Goal: Task Accomplishment & Management: Manage account settings

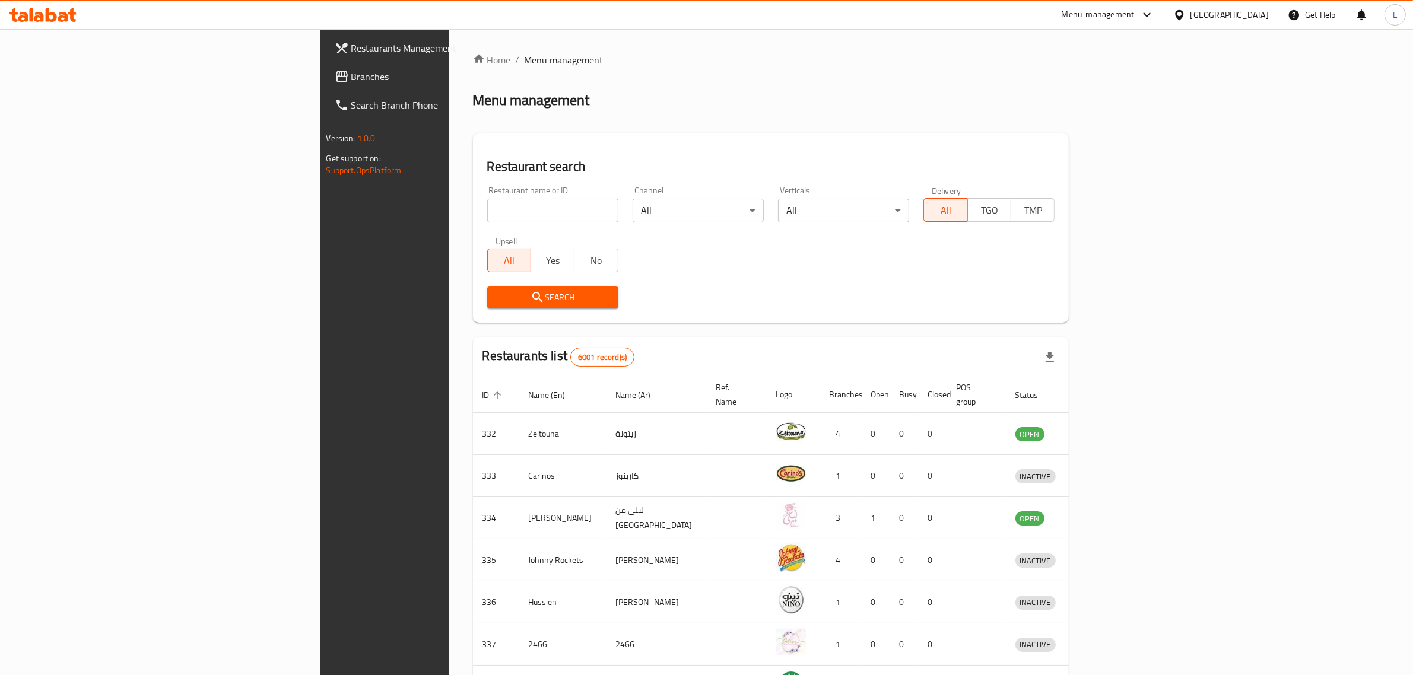
click at [487, 218] on input "search" at bounding box center [552, 211] width 131 height 24
type input "b"
type input "viola"
click button "Search" at bounding box center [552, 298] width 131 height 22
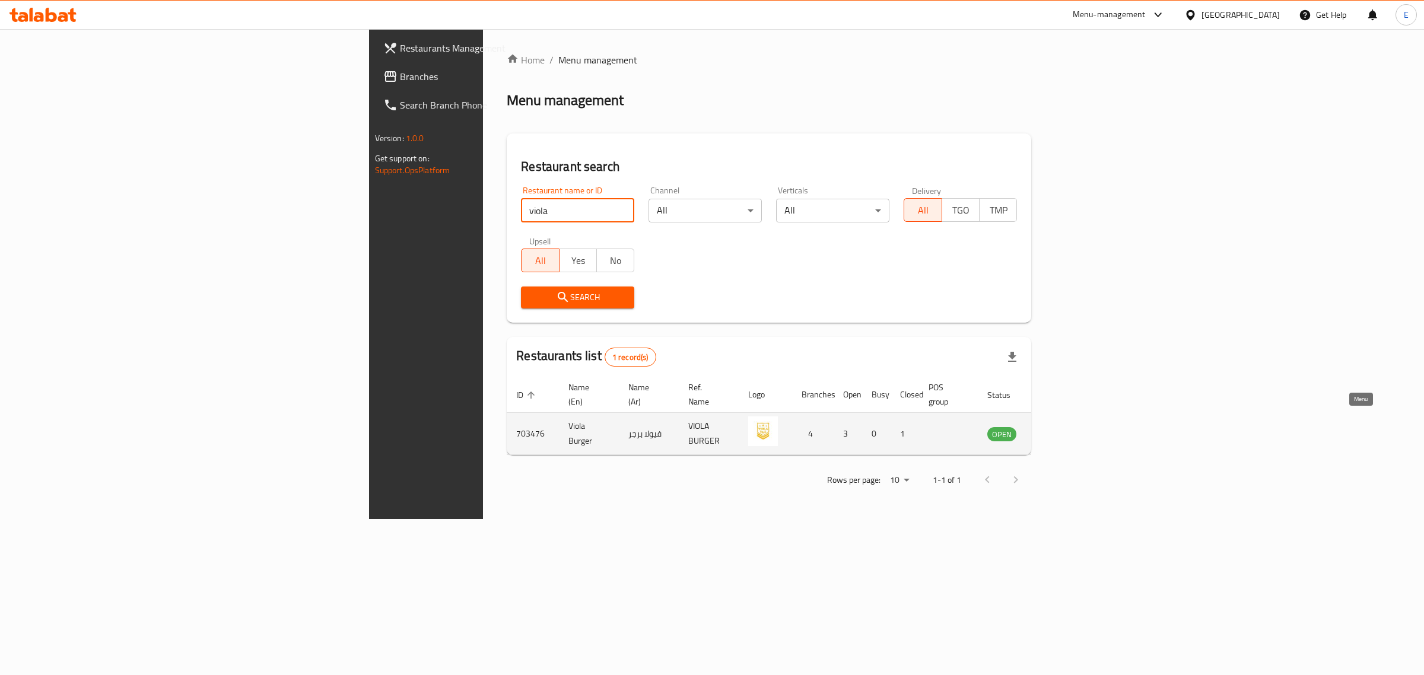
click at [1063, 430] on icon "enhanced table" at bounding box center [1056, 435] width 13 height 10
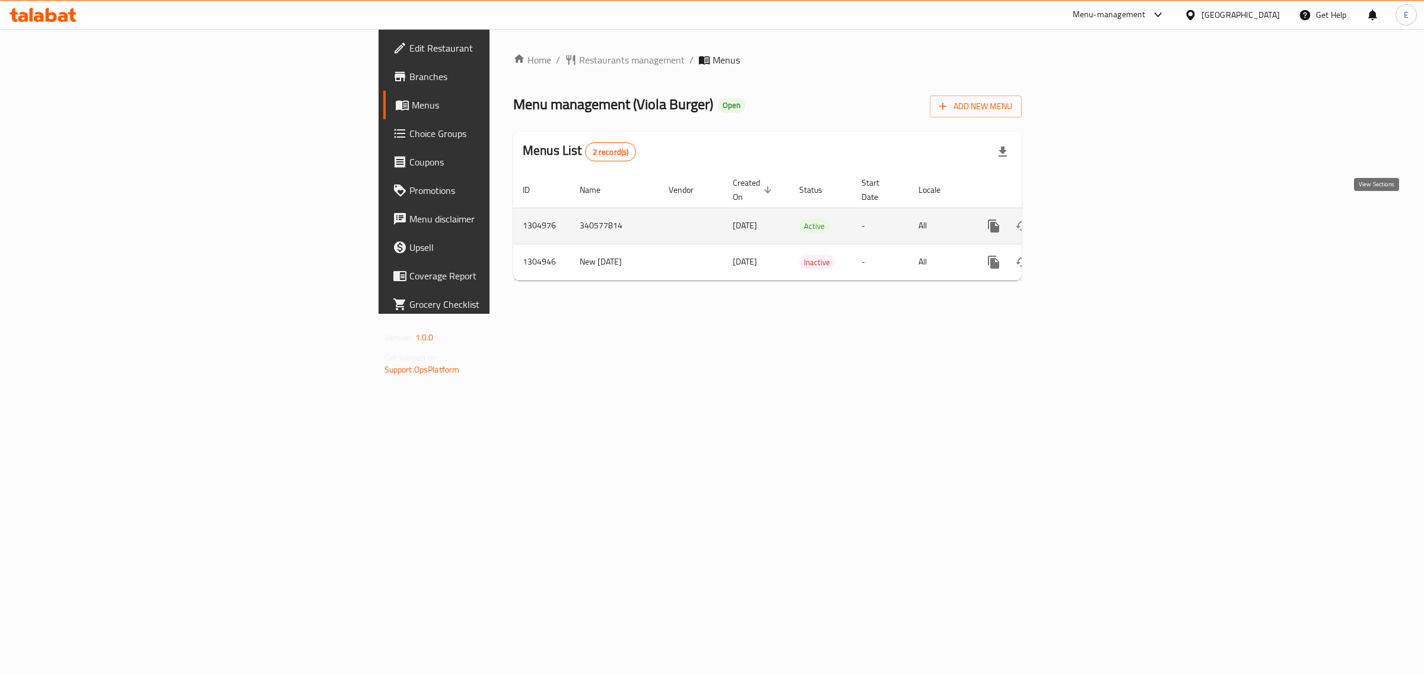
click at [1093, 221] on link "enhanced table" at bounding box center [1079, 226] width 28 height 28
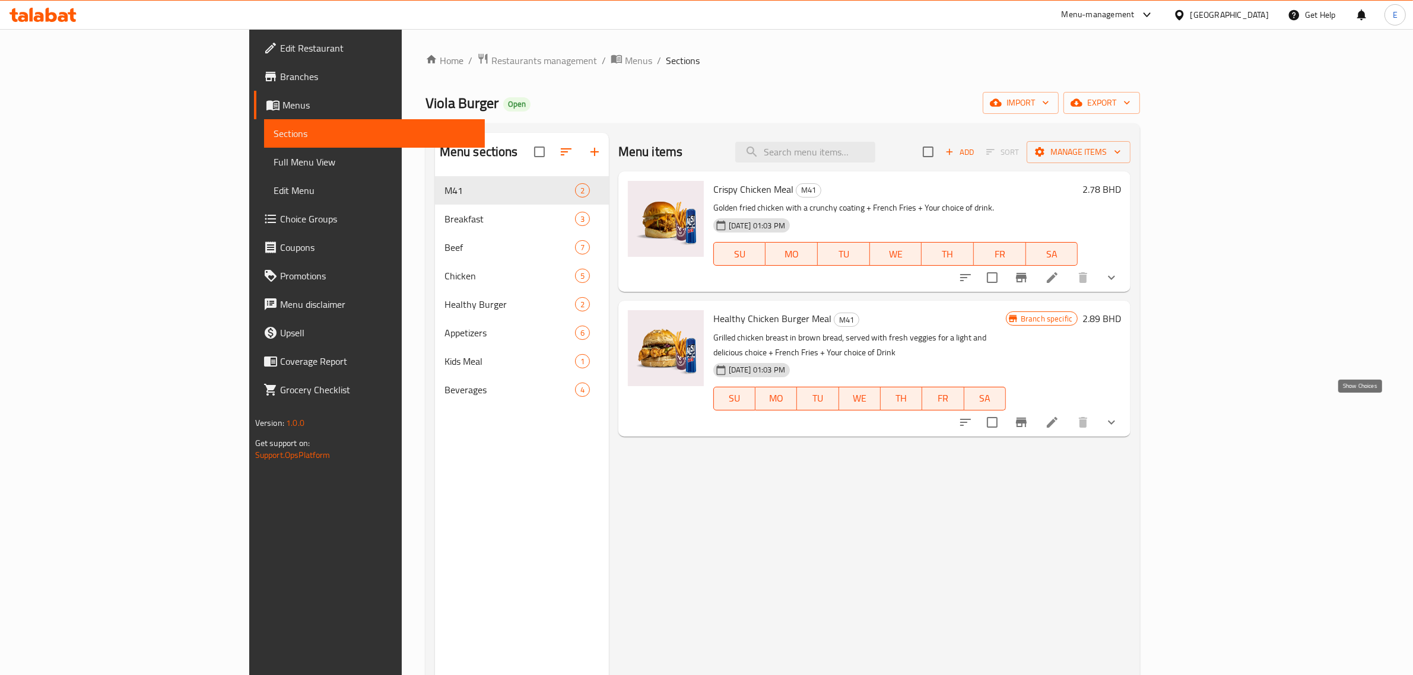
click at [1118, 415] on icon "show more" at bounding box center [1111, 422] width 14 height 14
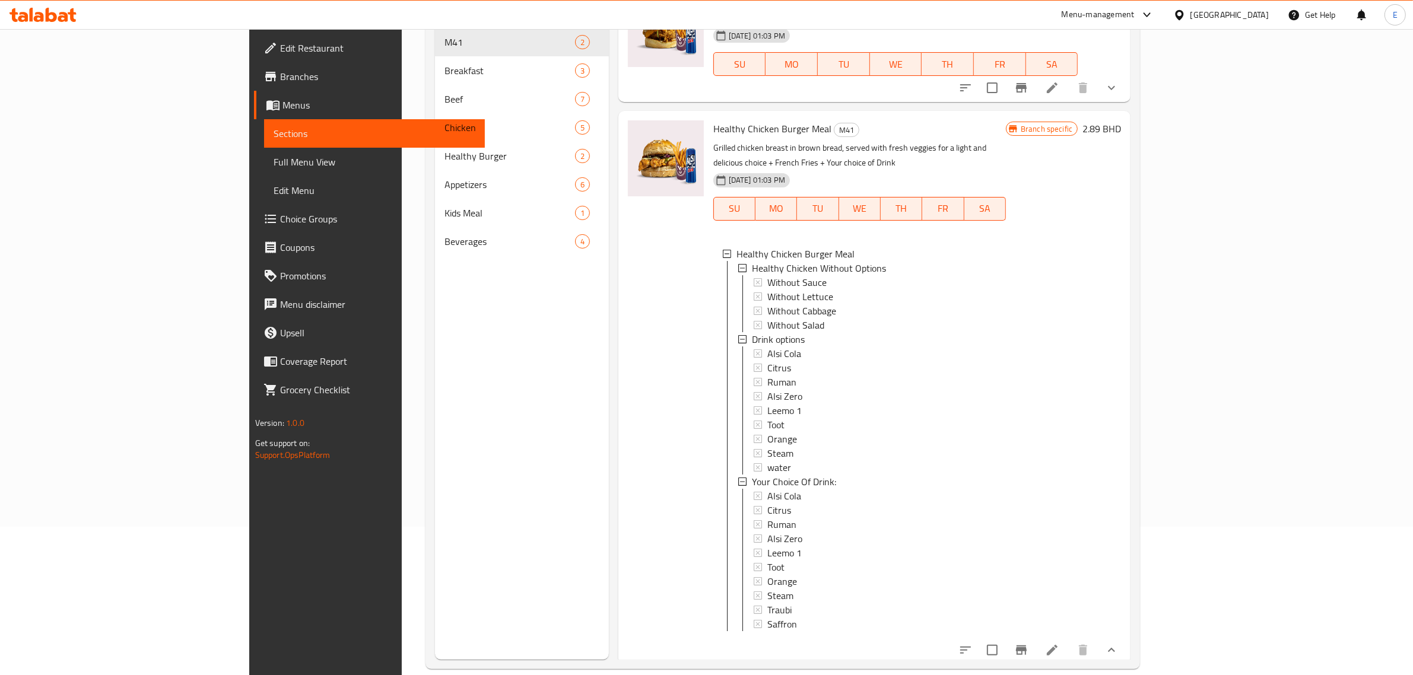
scroll to position [1, 0]
click at [1069, 653] on li at bounding box center [1051, 650] width 33 height 21
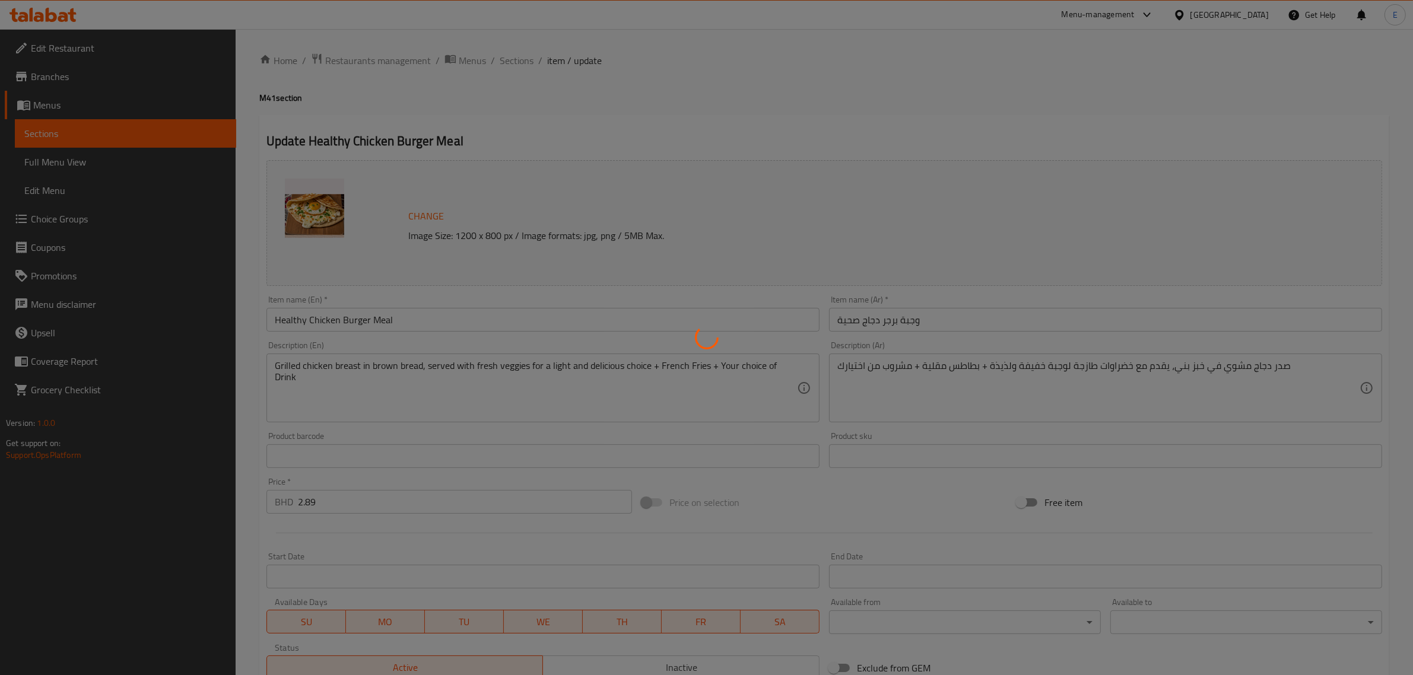
type input "إختيارات الإزالة للدجاج الصحي"
type input "0"
type input "خيارات المشروبات"
type input "1"
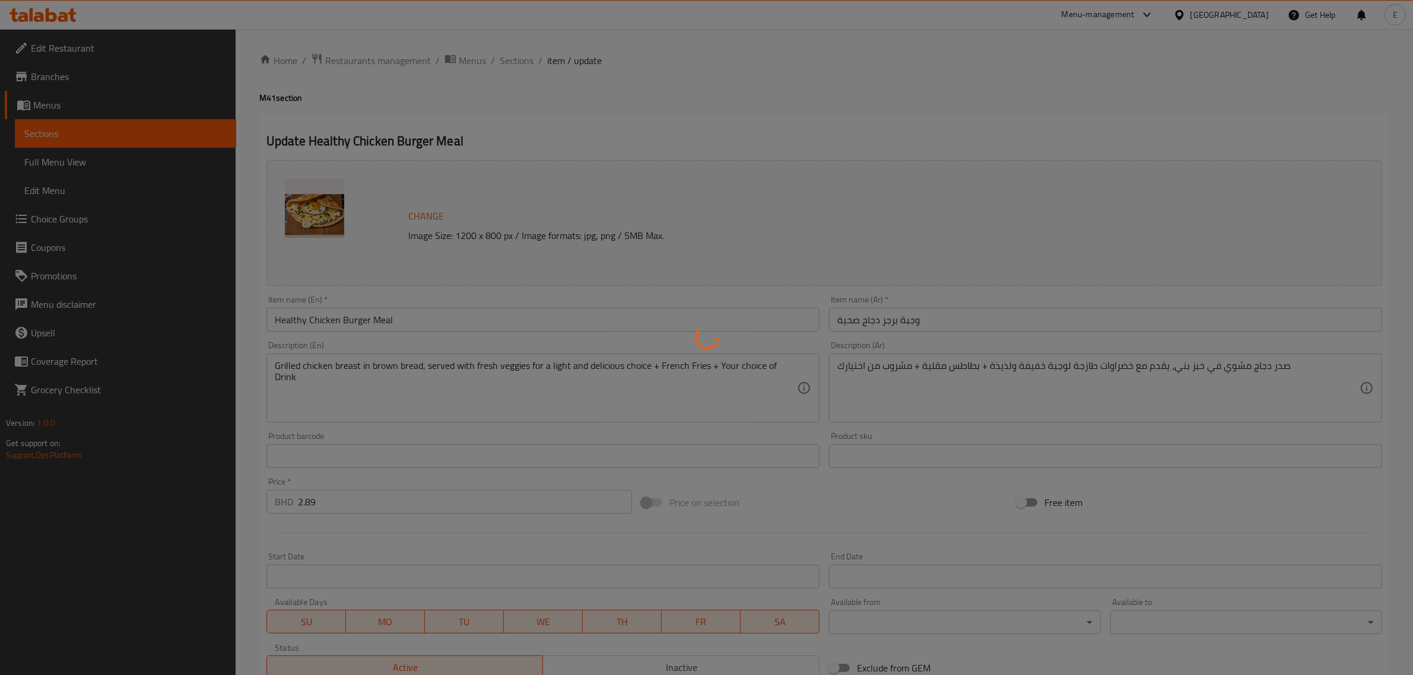
type input "1"
type input "اختيارك من المشروب"
type input "1"
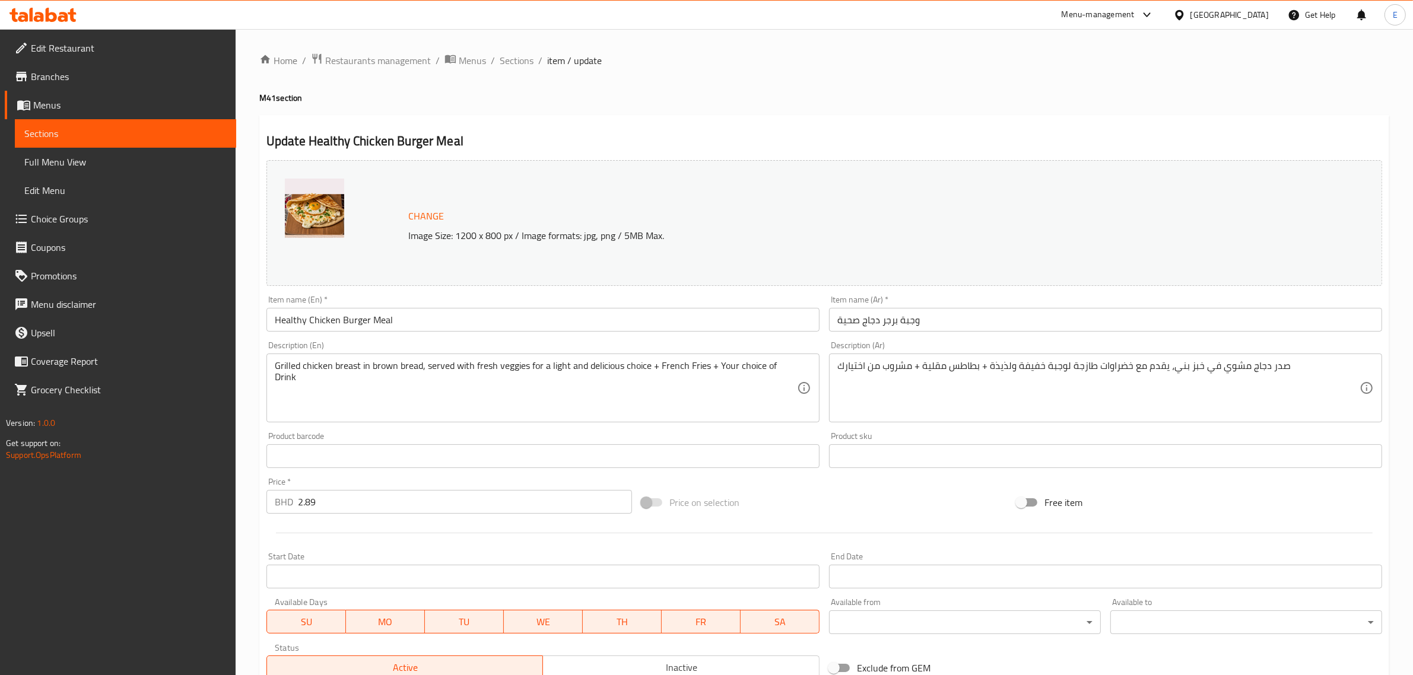
click at [463, 322] on input "Healthy Chicken Burger Meal" at bounding box center [542, 320] width 553 height 24
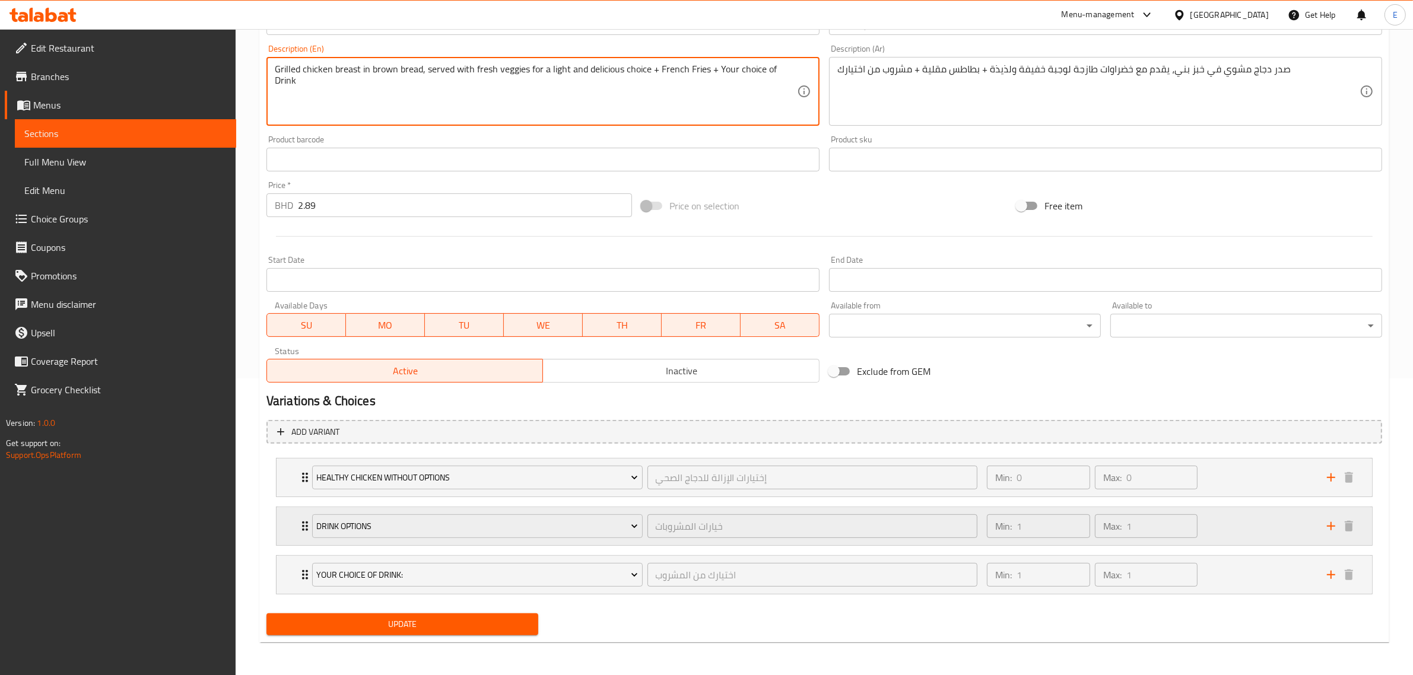
scroll to position [297, 0]
click at [1217, 537] on div "Min: 1 ​ Max: 1 ​" at bounding box center [1150, 526] width 340 height 38
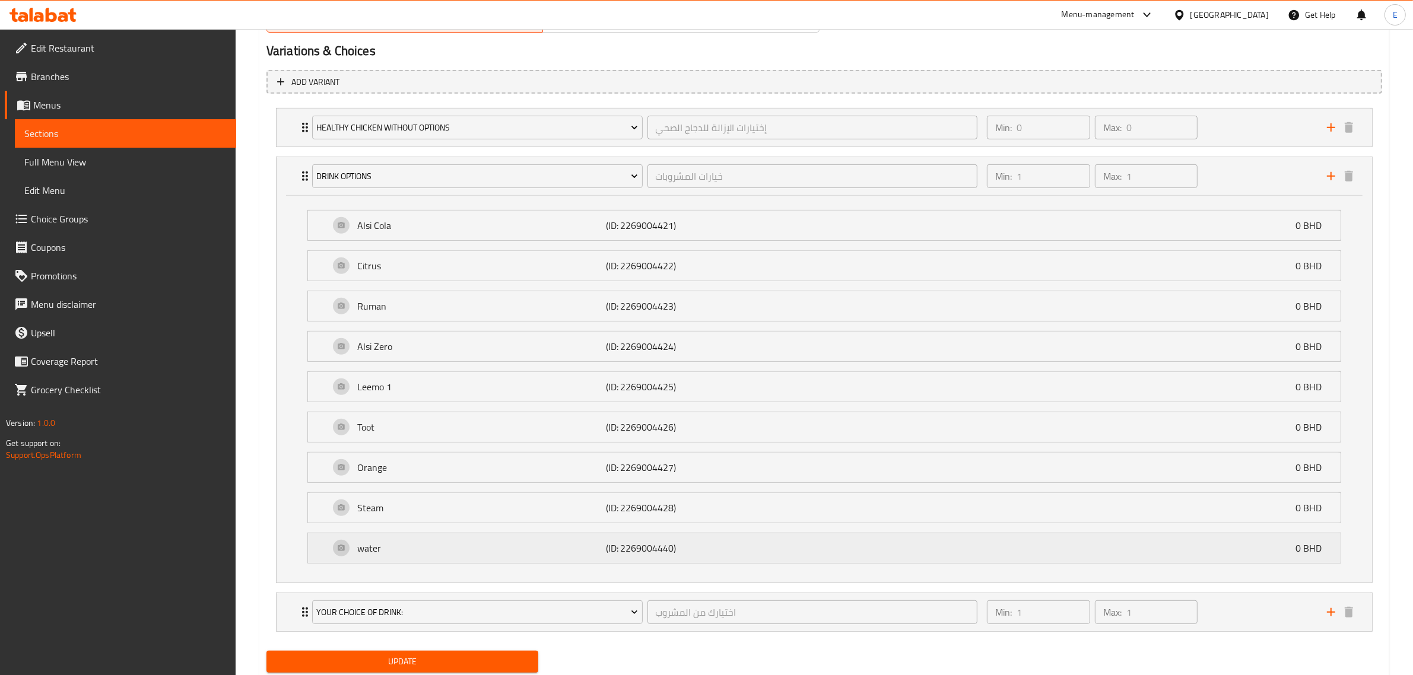
scroll to position [668, 0]
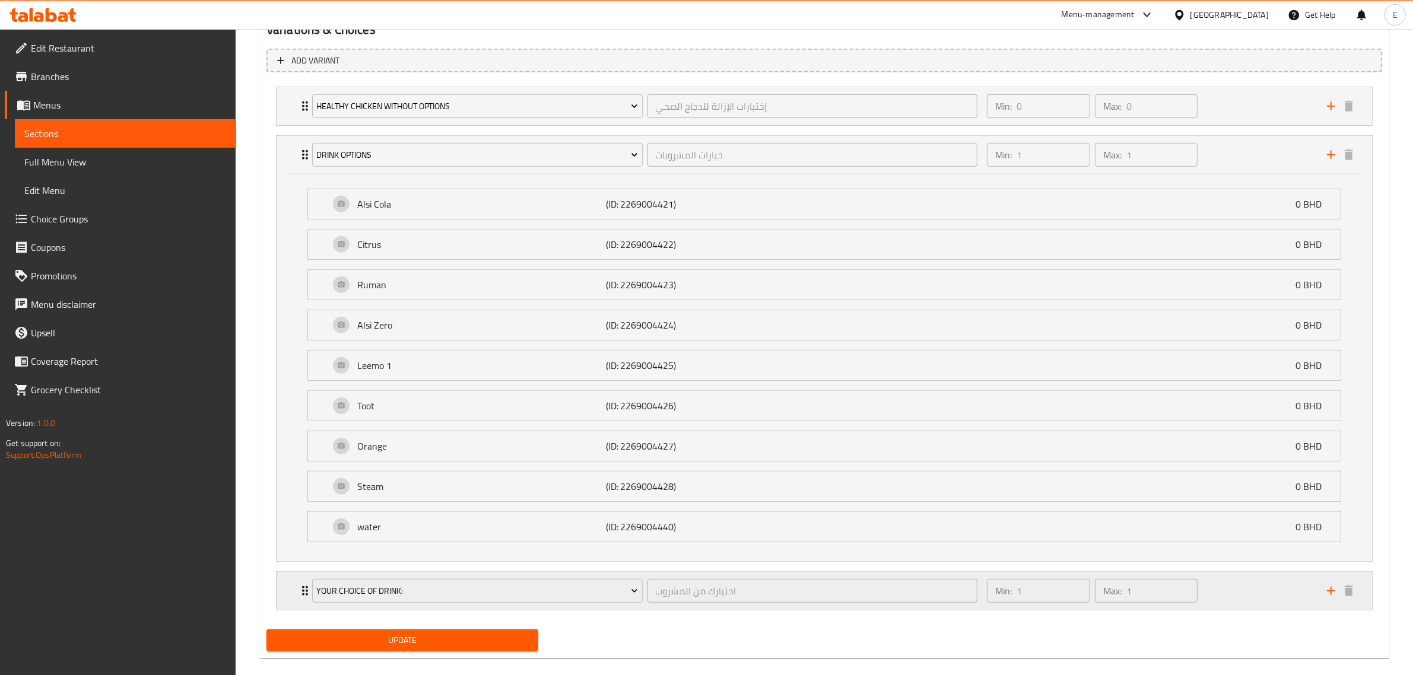
click at [1255, 610] on div "Min: 1 ​ Max: 1 ​" at bounding box center [1150, 591] width 340 height 38
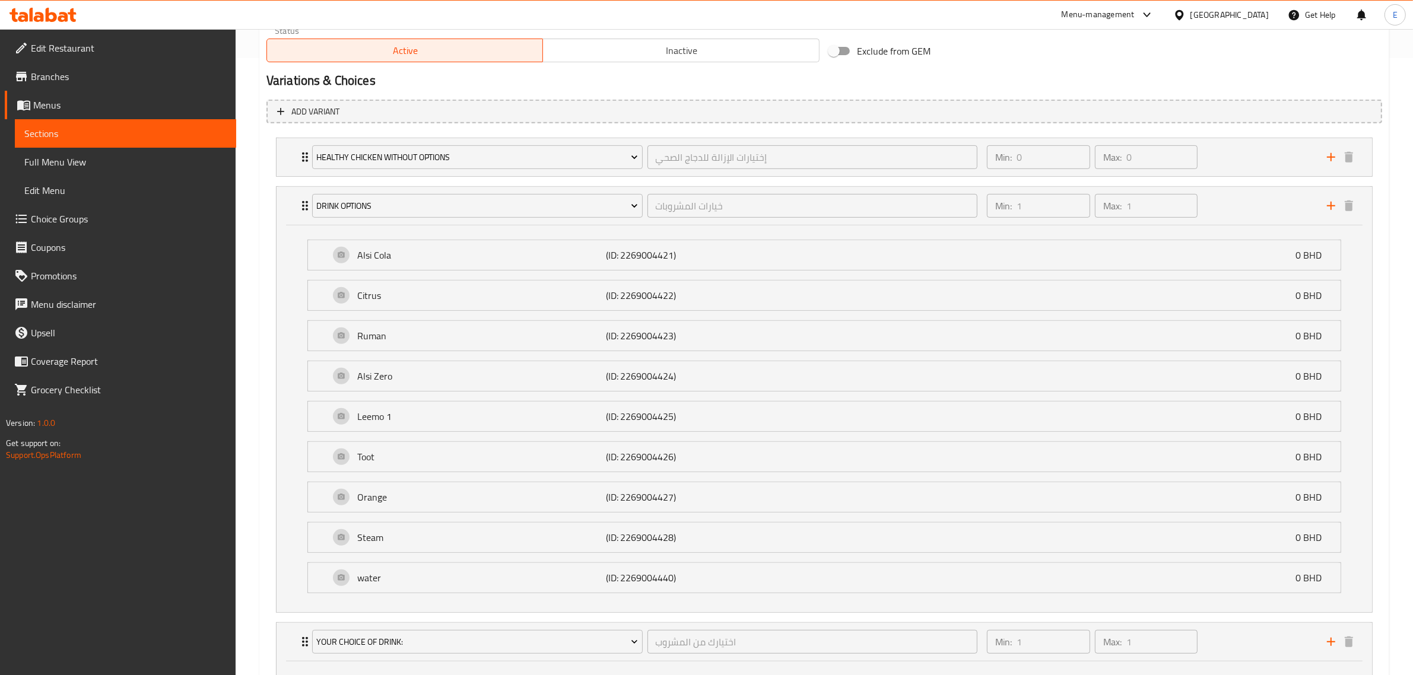
scroll to position [446, 0]
